Goal: Transaction & Acquisition: Purchase product/service

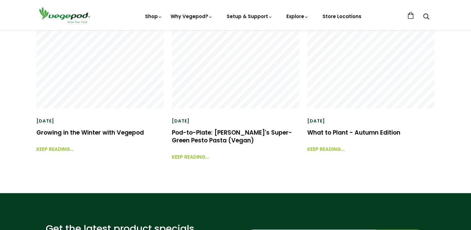
scroll to position [1400, 0]
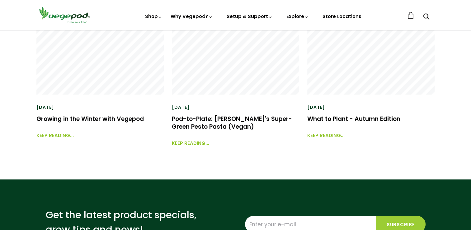
click at [370, 119] on link "What to Plant - Autumn Edition" at bounding box center [353, 118] width 93 height 8
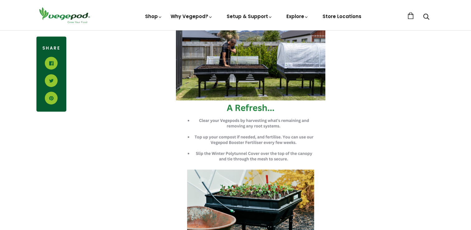
scroll to position [280, 0]
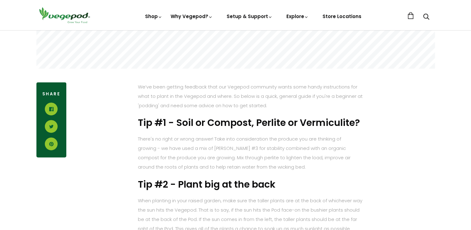
scroll to position [249, 0]
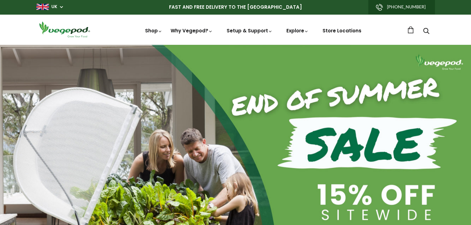
scroll to position [0, 110]
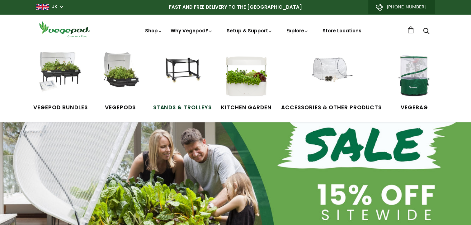
click at [190, 65] on img at bounding box center [182, 75] width 47 height 47
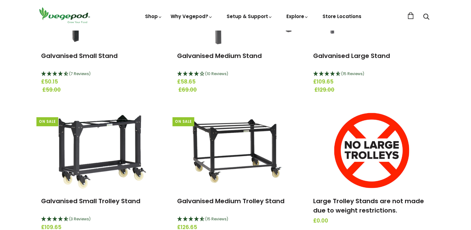
scroll to position [187, 0]
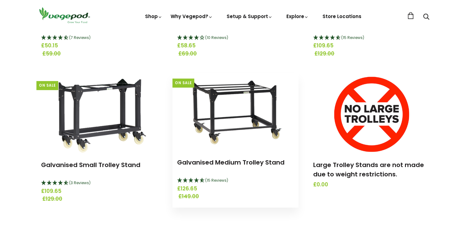
click at [235, 95] on img at bounding box center [235, 112] width 111 height 78
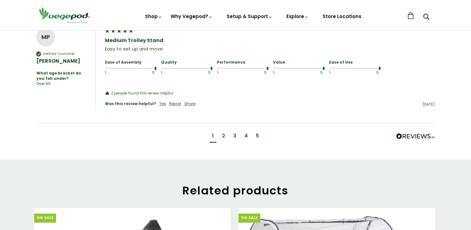
scroll to position [653, 0]
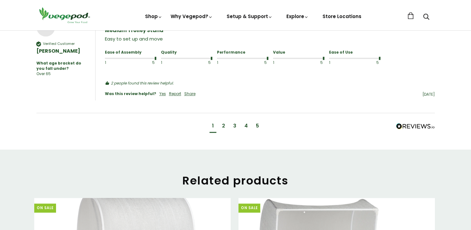
click at [224, 122] on div "2" at bounding box center [223, 125] width 3 height 7
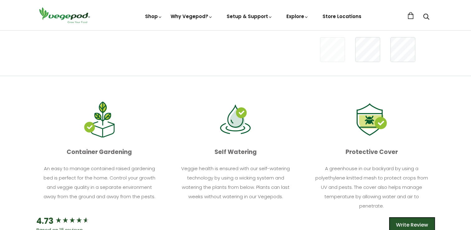
scroll to position [150, 0]
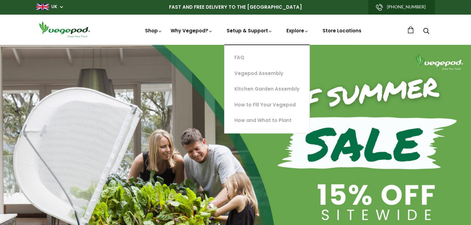
scroll to position [0, 112]
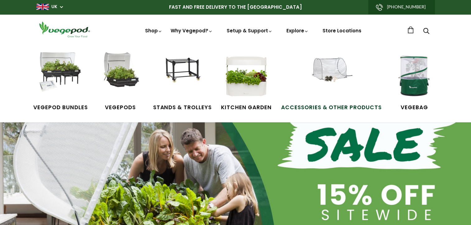
click at [336, 77] on img at bounding box center [331, 75] width 47 height 47
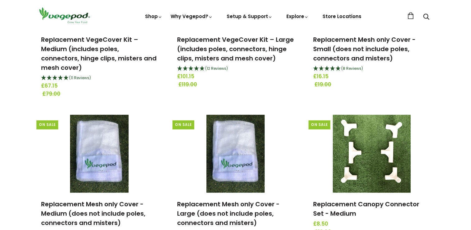
scroll to position [467, 0]
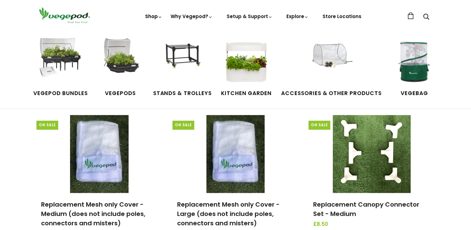
click at [156, 17] on link "Shop" at bounding box center [153, 25] width 17 height 24
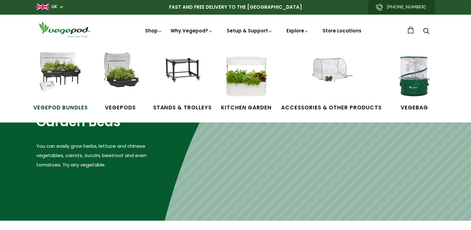
click at [61, 69] on img at bounding box center [60, 75] width 47 height 47
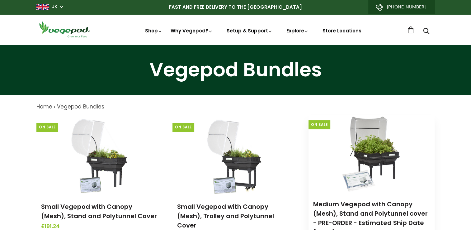
click at [373, 156] on img at bounding box center [371, 153] width 65 height 78
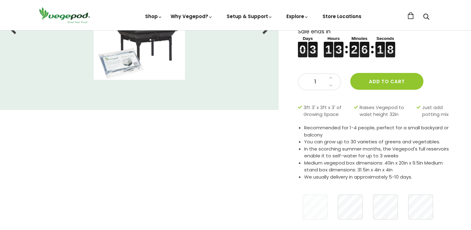
scroll to position [93, 0]
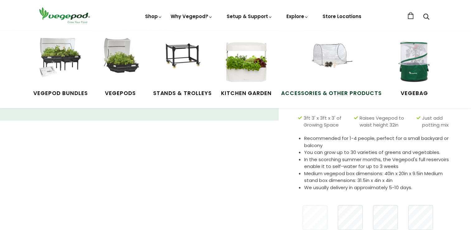
click at [333, 62] on img at bounding box center [331, 61] width 47 height 47
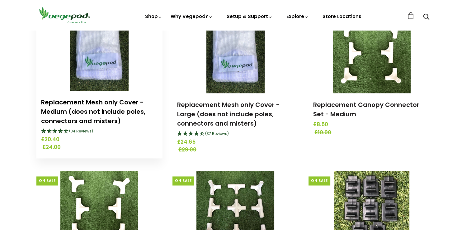
scroll to position [529, 0]
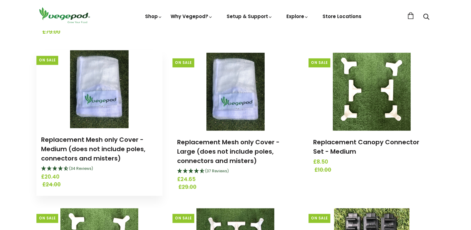
click at [103, 89] on img at bounding box center [99, 89] width 58 height 78
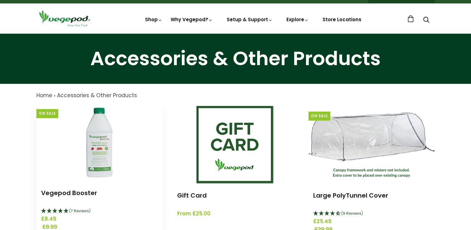
scroll to position [0, 0]
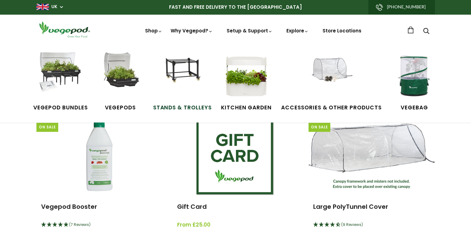
click at [186, 80] on img at bounding box center [182, 75] width 47 height 47
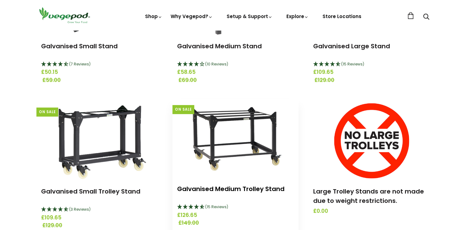
scroll to position [187, 0]
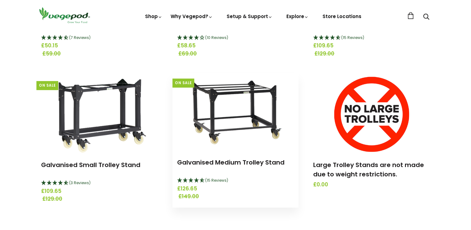
click at [245, 114] on img at bounding box center [235, 112] width 111 height 78
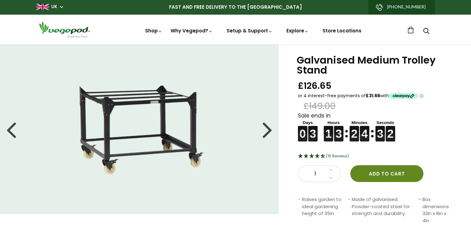
click at [381, 169] on button "Add to cart" at bounding box center [386, 173] width 73 height 17
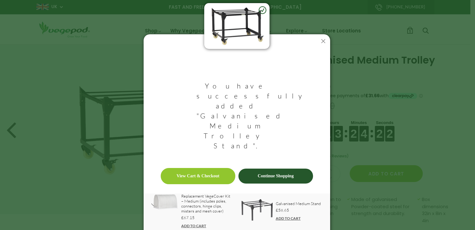
click at [203, 168] on link "View Cart & Checkout" at bounding box center [198, 176] width 75 height 16
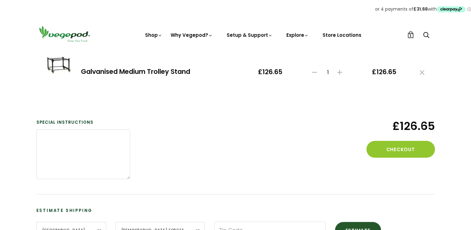
scroll to position [93, 0]
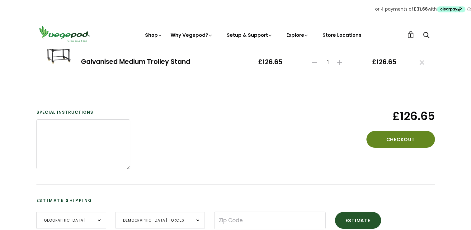
click at [406, 138] on button "Checkout" at bounding box center [400, 139] width 68 height 17
